Goal: Task Accomplishment & Management: Complete application form

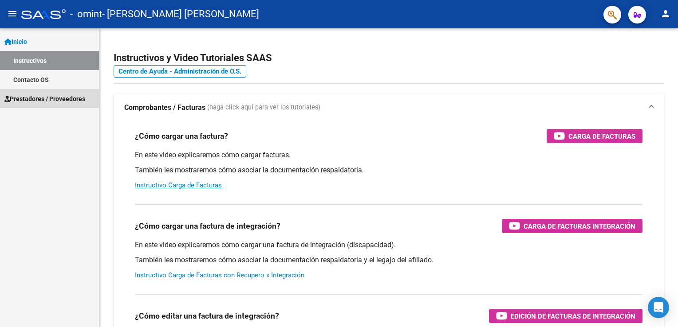
click at [59, 100] on span "Prestadores / Proveedores" at bounding box center [44, 99] width 81 height 10
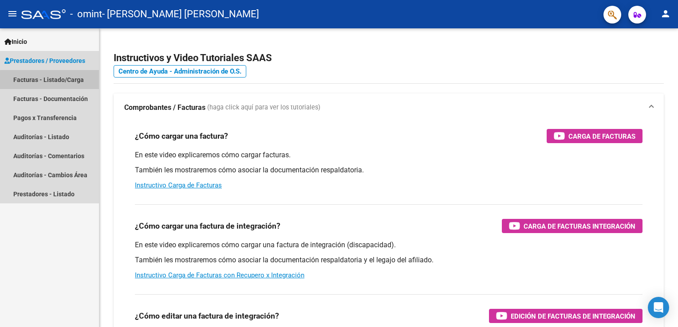
click at [61, 81] on link "Facturas - Listado/Carga" at bounding box center [49, 79] width 99 height 19
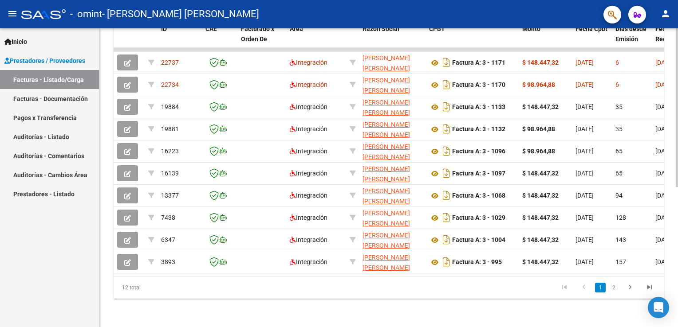
click at [676, 200] on div at bounding box center [677, 177] width 2 height 299
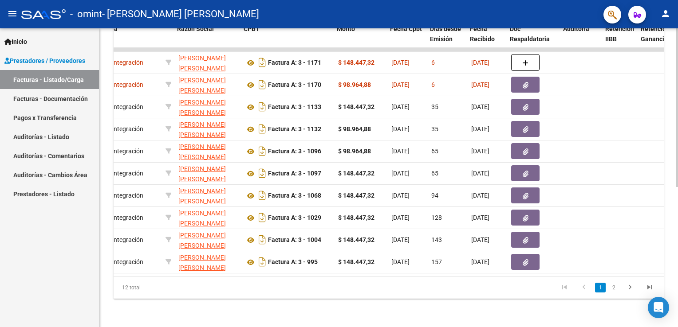
scroll to position [0, 186]
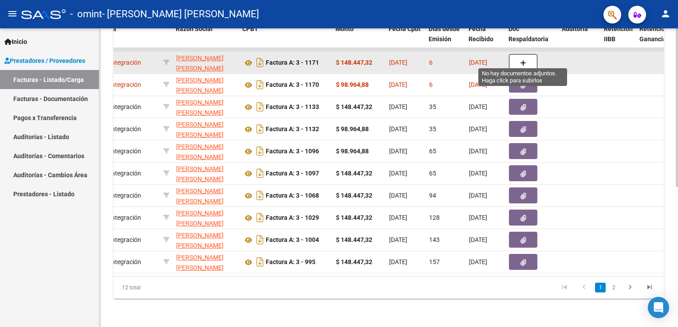
click at [525, 57] on button "button" at bounding box center [523, 62] width 28 height 17
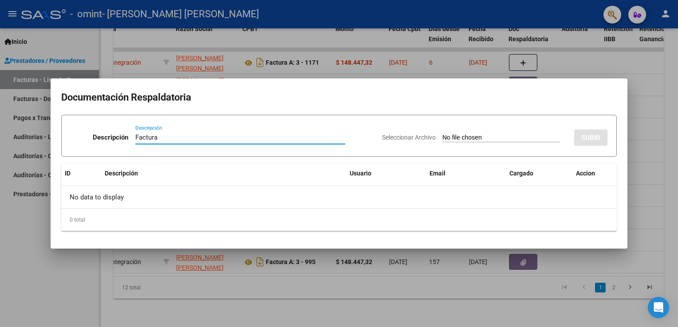
type input "Factura"
click at [390, 140] on span "Seleccionar Archivo" at bounding box center [409, 137] width 54 height 7
click at [442, 140] on input "Seleccionar Archivo" at bounding box center [501, 138] width 118 height 8
type input "C:\fakepath\23262769364_001_00003_00001171.pdf"
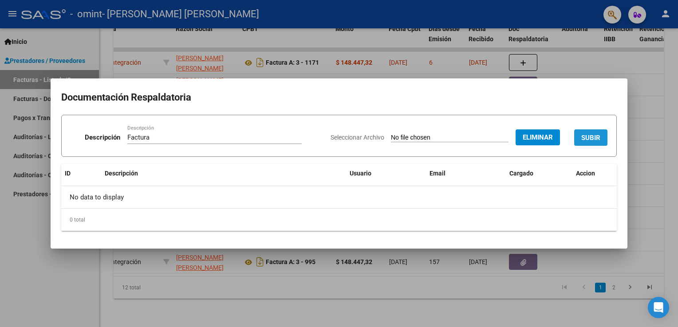
click at [593, 141] on span "SUBIR" at bounding box center [590, 138] width 19 height 8
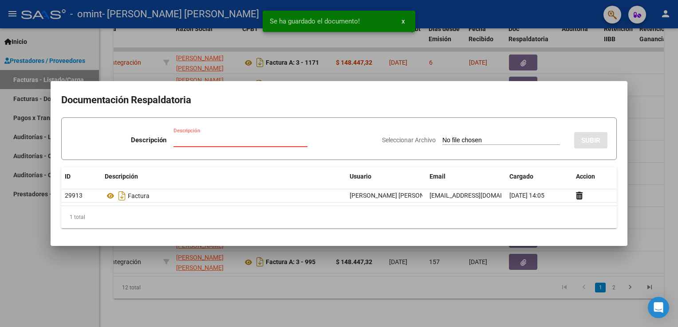
click at [255, 143] on input "Descripción" at bounding box center [240, 140] width 134 height 8
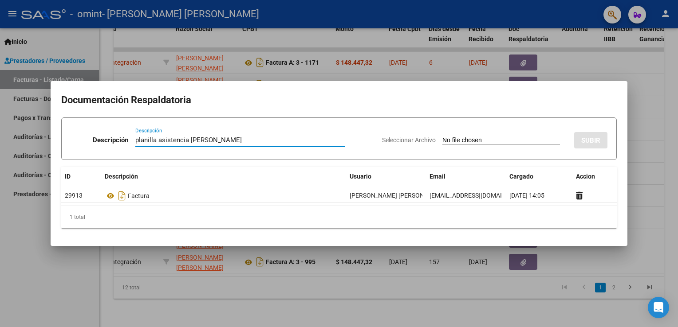
type input "planilla asistencia [PERSON_NAME]"
click at [386, 139] on span "Seleccionar Archivo" at bounding box center [409, 140] width 54 height 7
click at [442, 139] on input "Seleccionar Archivo" at bounding box center [501, 141] width 118 height 8
type input "C:\fakepath\planilla asistencia.pdf"
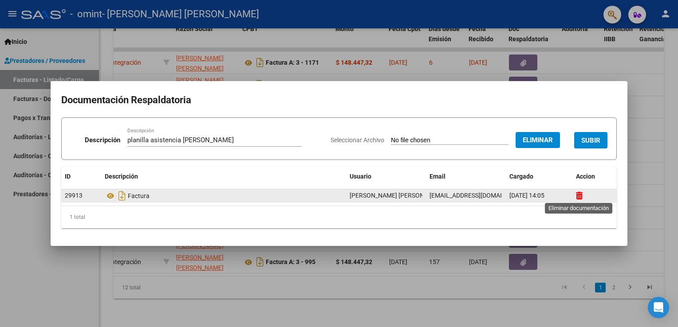
click at [577, 196] on icon at bounding box center [579, 196] width 7 height 8
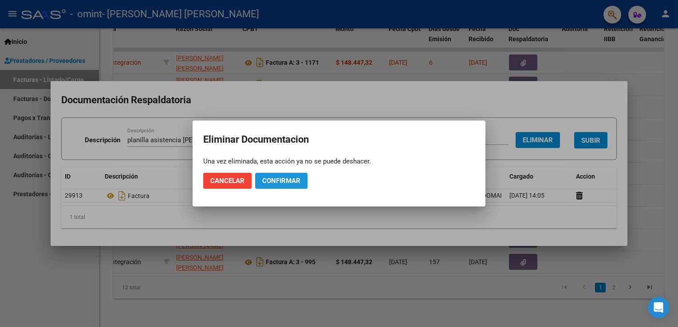
click at [287, 178] on span "Confirmar" at bounding box center [281, 181] width 38 height 8
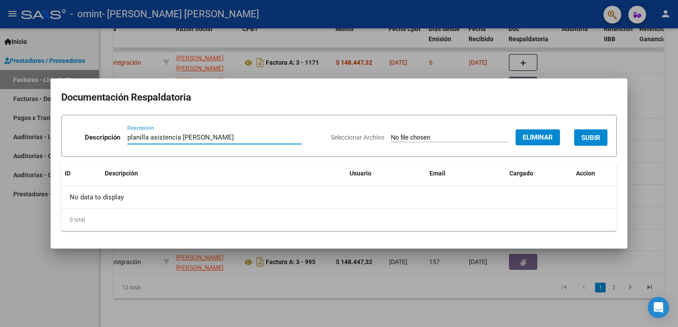
click at [243, 137] on input "planilla asistencia [PERSON_NAME]" at bounding box center [214, 138] width 174 height 8
click at [177, 137] on input "planilla asistencia [PERSON_NAME]" at bounding box center [214, 138] width 174 height 8
type input "factura septiembre [PERSON_NAME]"
click at [333, 136] on span "Seleccionar Archivo" at bounding box center [357, 137] width 54 height 7
click at [541, 138] on span "Eliminar" at bounding box center [537, 138] width 30 height 8
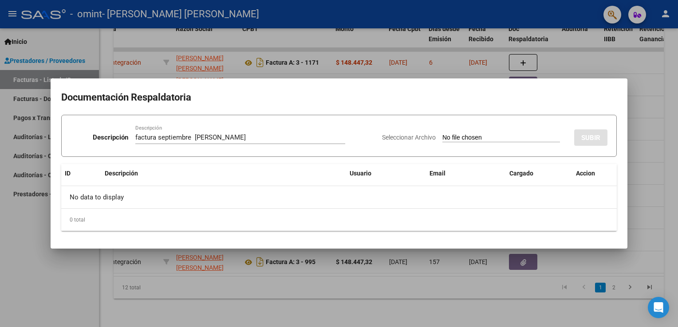
click at [396, 136] on span "Seleccionar Archivo" at bounding box center [409, 137] width 54 height 7
click at [442, 136] on input "Seleccionar Archivo" at bounding box center [501, 138] width 118 height 8
type input "C:\fakepath\23262769364_001_00003_00001171.pdf"
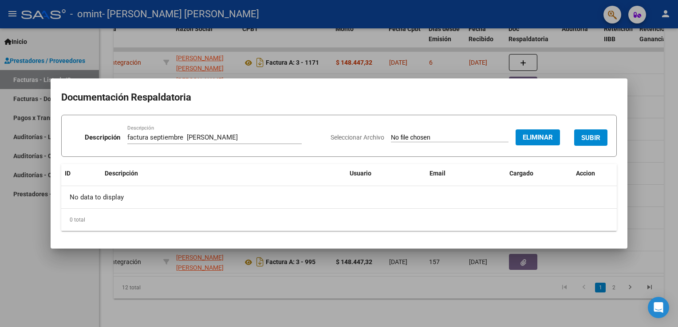
click at [596, 138] on span "SUBIR" at bounding box center [590, 138] width 19 height 8
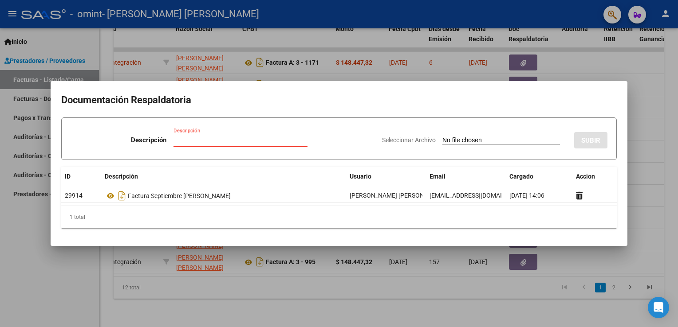
click at [236, 140] on input "Descripción" at bounding box center [240, 140] width 134 height 8
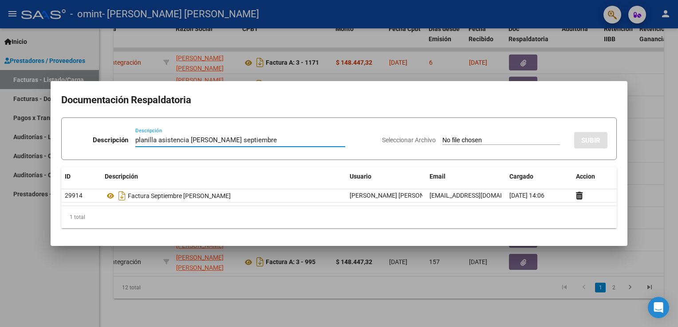
type input "planilla asistencia [PERSON_NAME] septiembre"
click at [396, 141] on span "Seleccionar Archivo" at bounding box center [409, 140] width 54 height 7
click at [442, 141] on input "Seleccionar Archivo" at bounding box center [501, 141] width 118 height 8
type input "C:\fakepath\planilla asistencia.pdf"
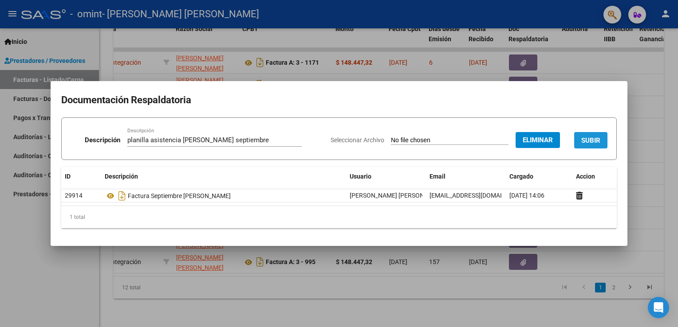
click at [580, 143] on button "SUBIR" at bounding box center [590, 140] width 33 height 16
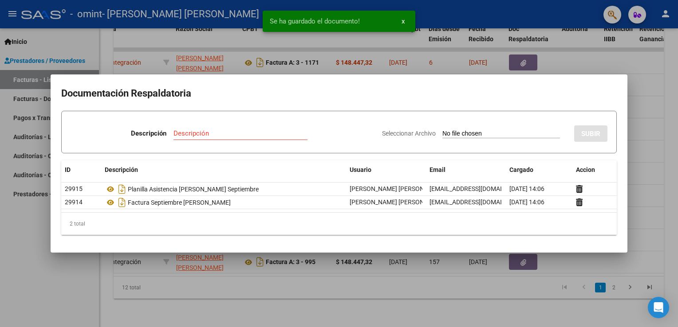
click at [625, 72] on div at bounding box center [339, 163] width 678 height 327
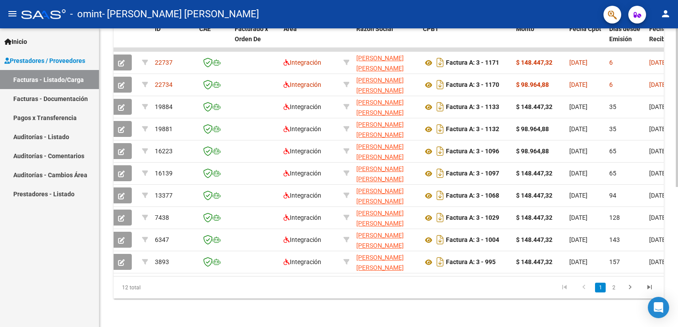
scroll to position [0, 0]
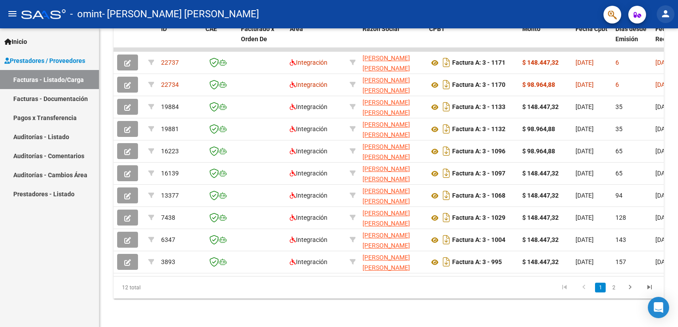
click at [664, 13] on mat-icon "person" at bounding box center [665, 13] width 11 height 11
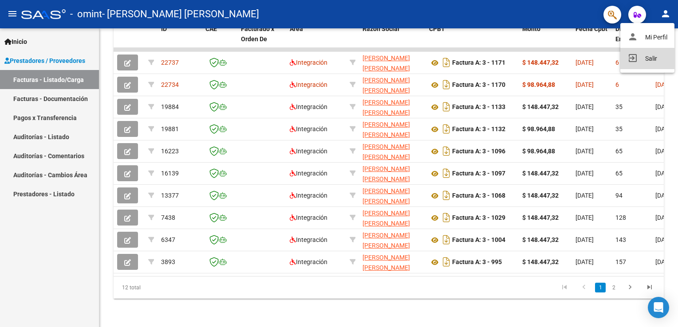
click at [651, 56] on button "exit_to_app Salir" at bounding box center [647, 58] width 54 height 21
